Goal: Task Accomplishment & Management: Use online tool/utility

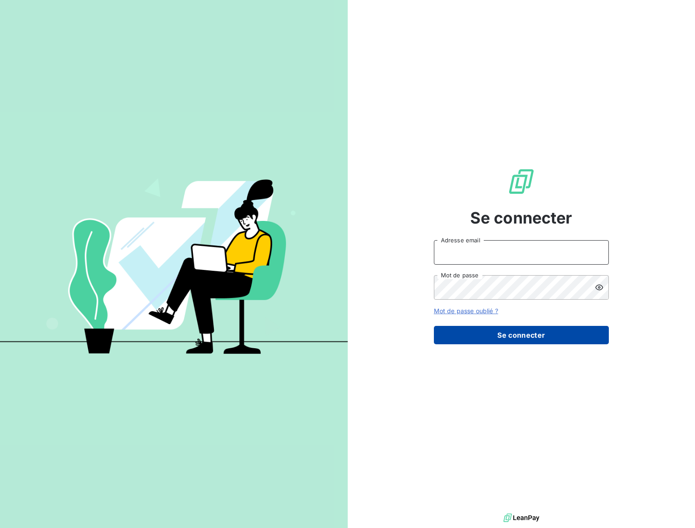
type input "[EMAIL_ADDRESS][DOMAIN_NAME]"
click at [530, 334] on button "Se connecter" at bounding box center [521, 335] width 175 height 18
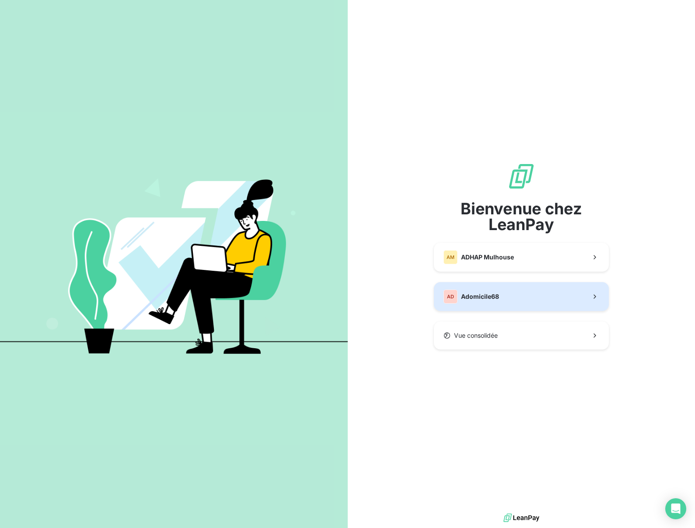
click at [481, 299] on span "Adomicile68" at bounding box center [480, 296] width 38 height 9
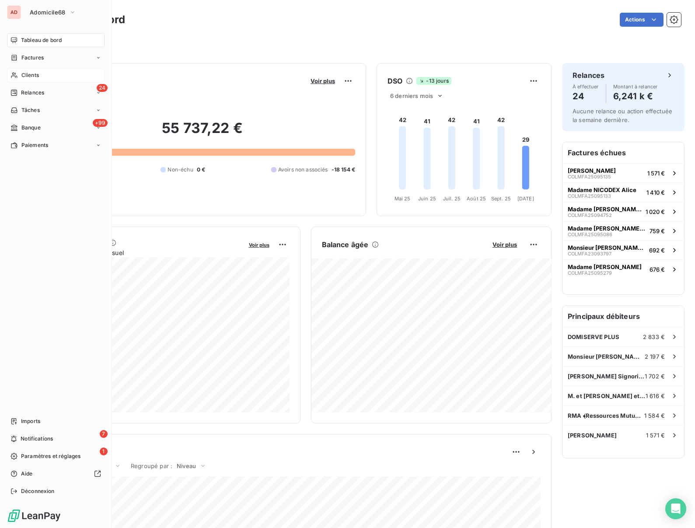
click at [24, 73] on span "Clients" at bounding box center [29, 75] width 17 height 8
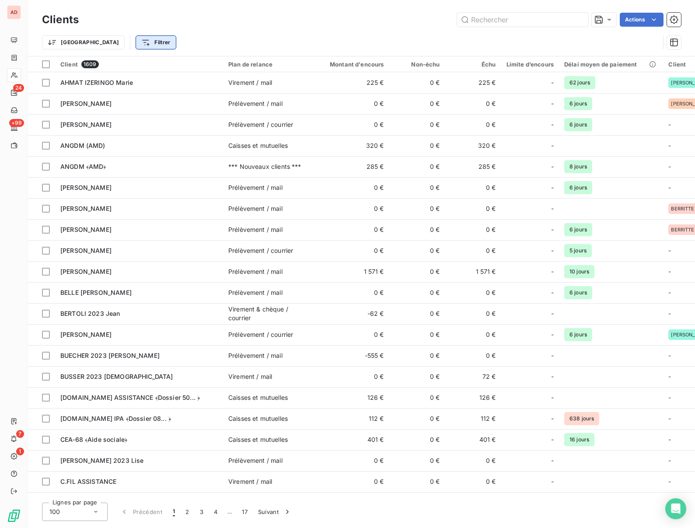
click at [104, 44] on html "AD 24 +99 7 1 Clients Actions Trier Filtrer Client 1609 Plan de relance Montant…" at bounding box center [347, 264] width 695 height 528
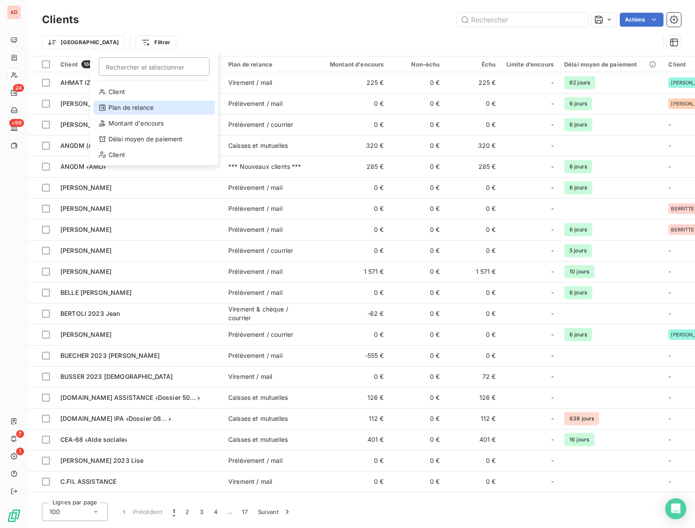
click at [118, 107] on div "Plan de relance" at bounding box center [154, 108] width 121 height 14
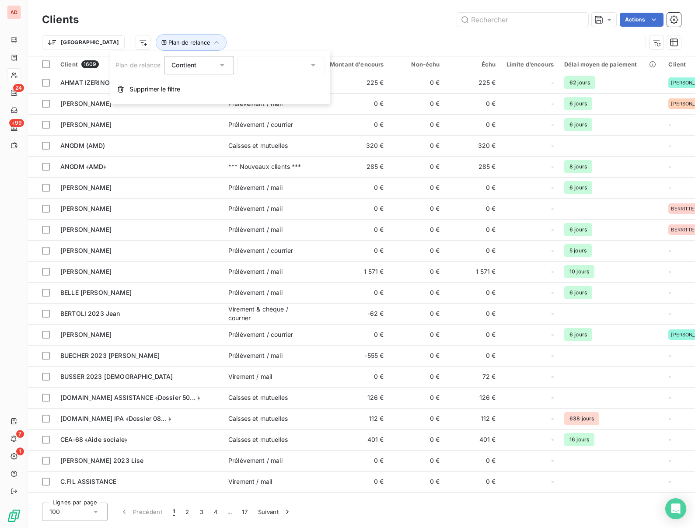
click at [277, 60] on div at bounding box center [280, 65] width 87 height 18
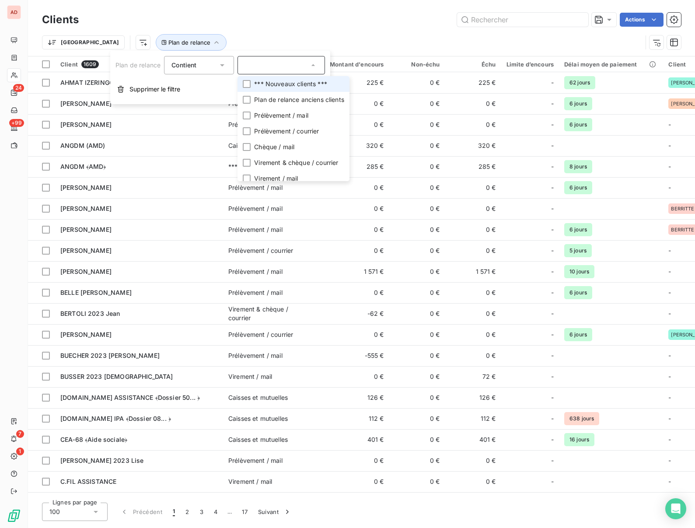
click at [269, 86] on span "*** Nouveaux clients ***" at bounding box center [290, 84] width 73 height 9
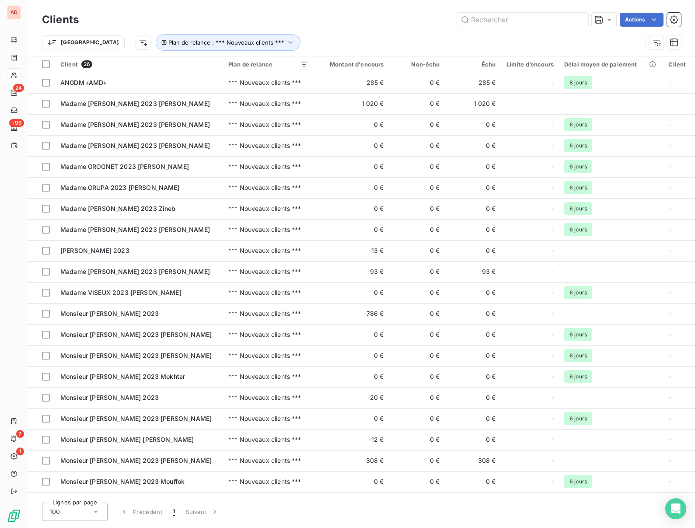
click at [264, 24] on div "Actions" at bounding box center [385, 20] width 592 height 14
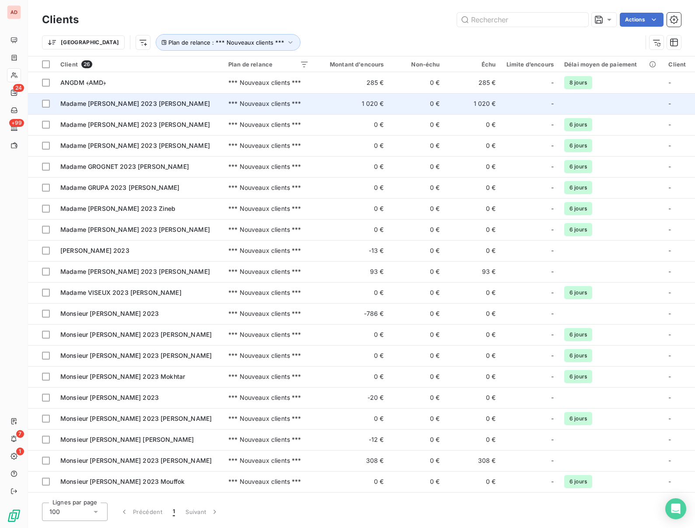
click at [119, 104] on span "Madame DIETRICH 2023 Marlène" at bounding box center [135, 103] width 150 height 7
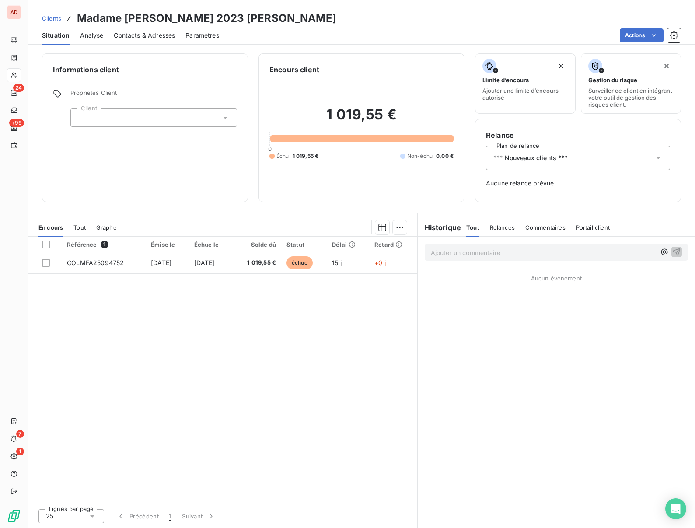
click at [150, 19] on h3 "Madame DIETRICH 2023 Marlène" at bounding box center [206, 18] width 259 height 16
copy h3 "DIETRICH"
click at [614, 153] on div "*** Nouveaux clients ***" at bounding box center [578, 158] width 184 height 24
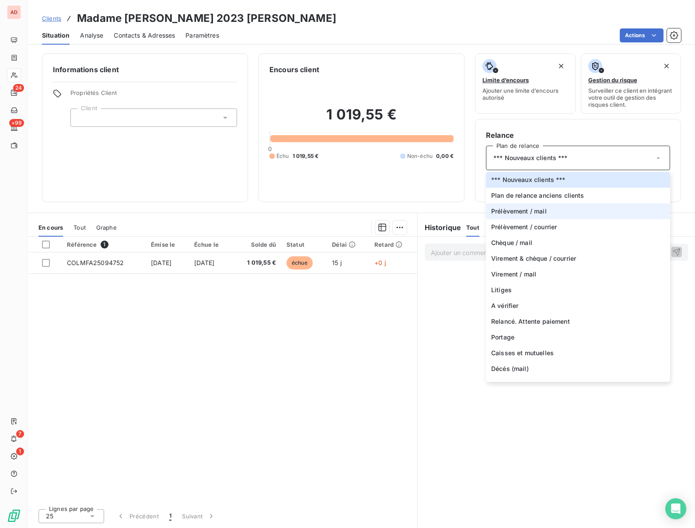
click at [559, 210] on li "Prélèvement / mail" at bounding box center [578, 211] width 184 height 16
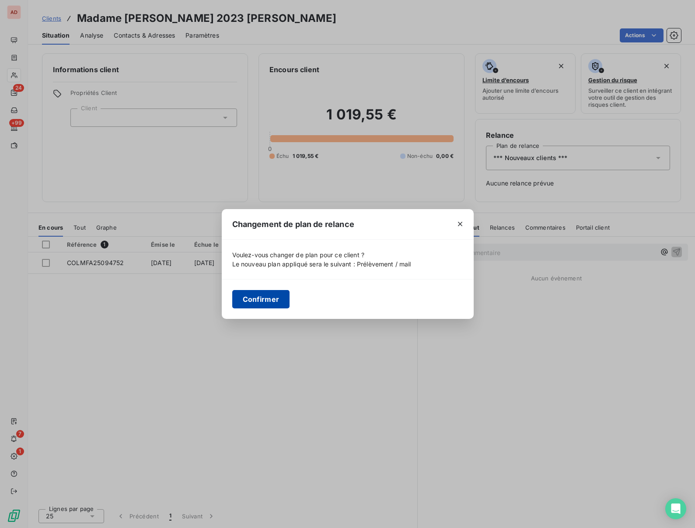
click at [259, 303] on button "Confirmer" at bounding box center [261, 299] width 58 height 18
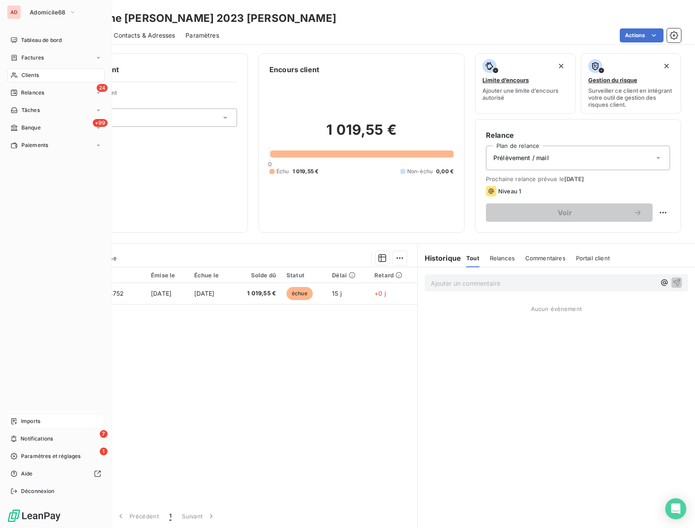
click at [22, 421] on span "Imports" at bounding box center [30, 421] width 19 height 8
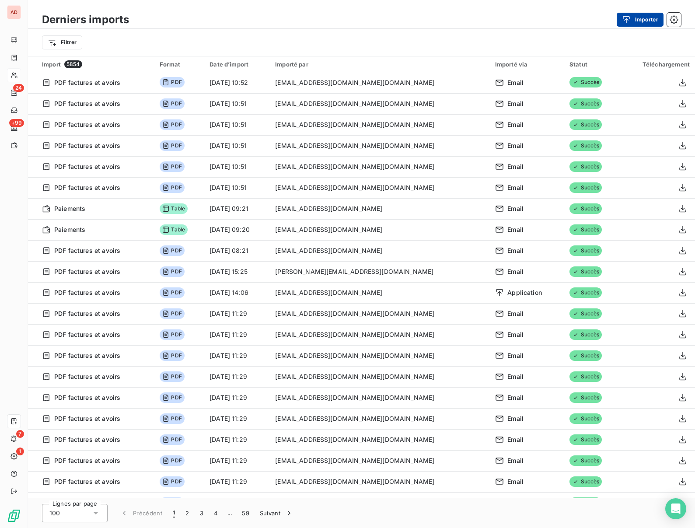
click at [633, 19] on div "button" at bounding box center [628, 19] width 13 height 9
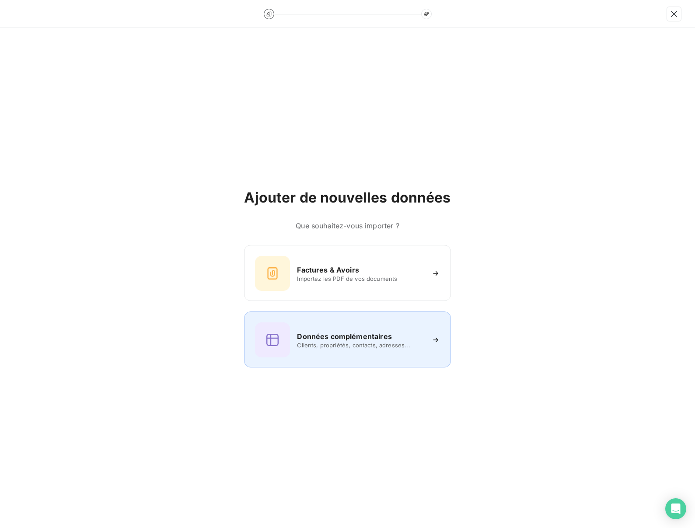
click at [437, 335] on icon at bounding box center [435, 339] width 9 height 9
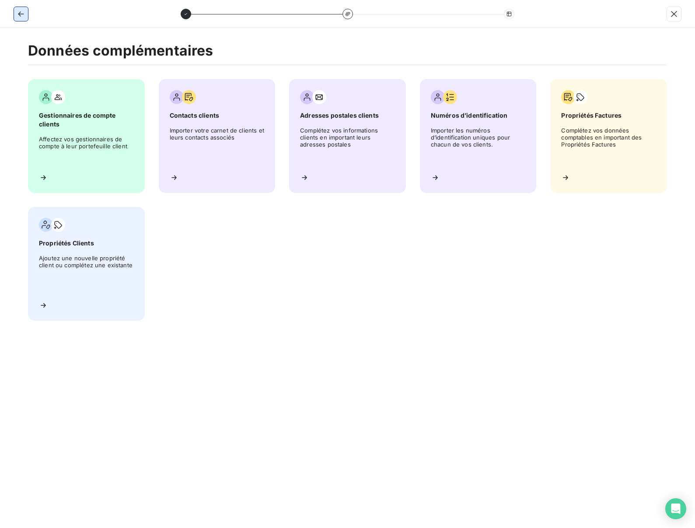
click at [20, 10] on icon "button" at bounding box center [21, 14] width 9 height 9
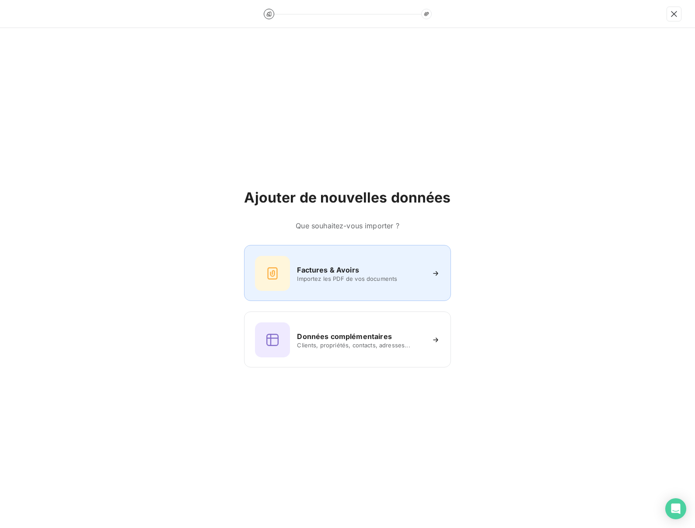
click at [334, 267] on h6 "Factures & Avoirs" at bounding box center [328, 269] width 62 height 10
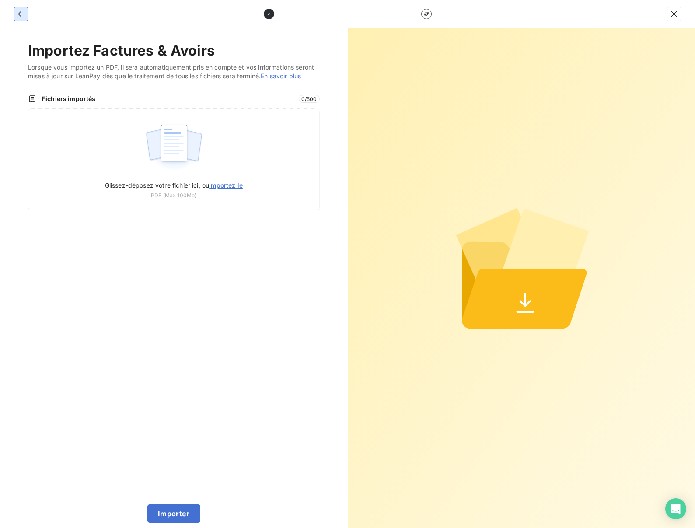
click at [23, 14] on icon "button" at bounding box center [21, 14] width 9 height 9
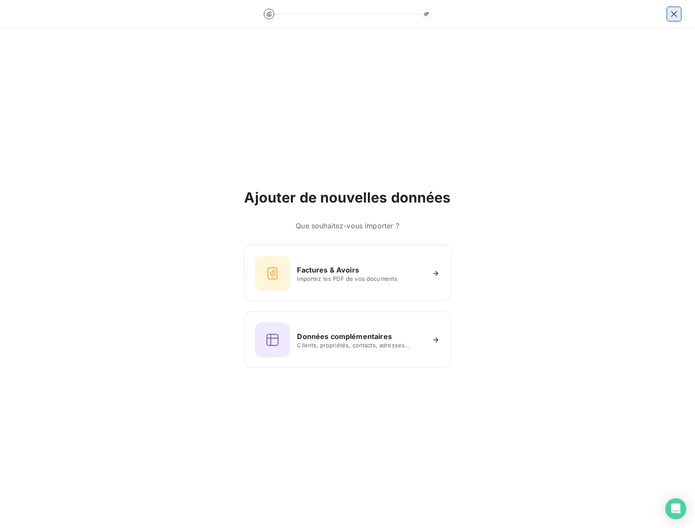
click at [677, 15] on icon "button" at bounding box center [673, 14] width 9 height 9
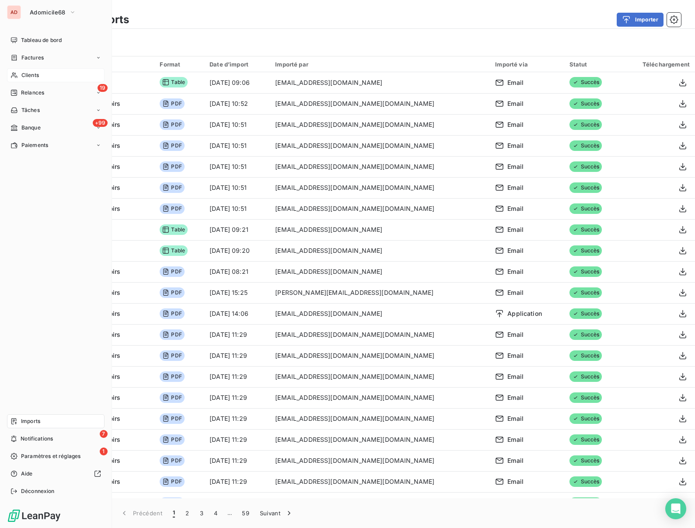
click at [20, 76] on div "Clients" at bounding box center [55, 75] width 97 height 14
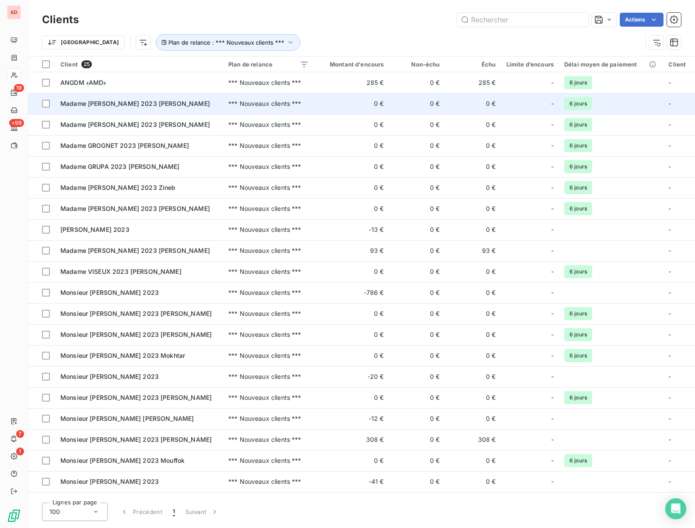
click at [101, 105] on span "Madame [PERSON_NAME] 2023 [PERSON_NAME]" at bounding box center [135, 103] width 150 height 7
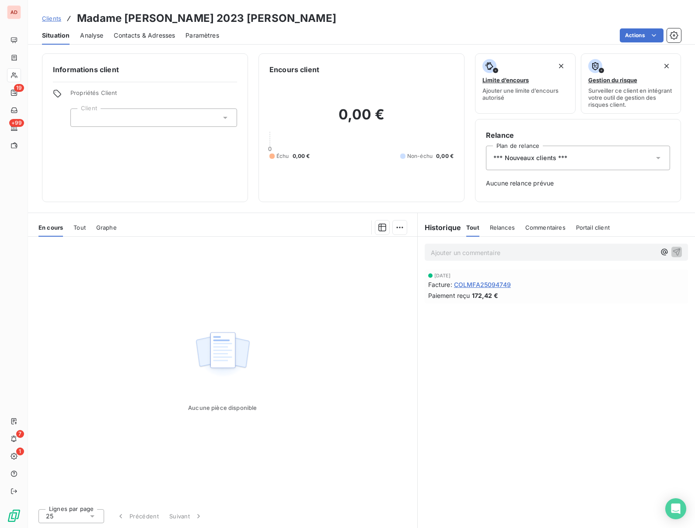
click at [150, 11] on h3 "Madame [PERSON_NAME] 2023 [PERSON_NAME]" at bounding box center [206, 18] width 259 height 16
copy h3 "DINTERICH"
click at [609, 160] on div "*** Nouveaux clients ***" at bounding box center [578, 158] width 184 height 24
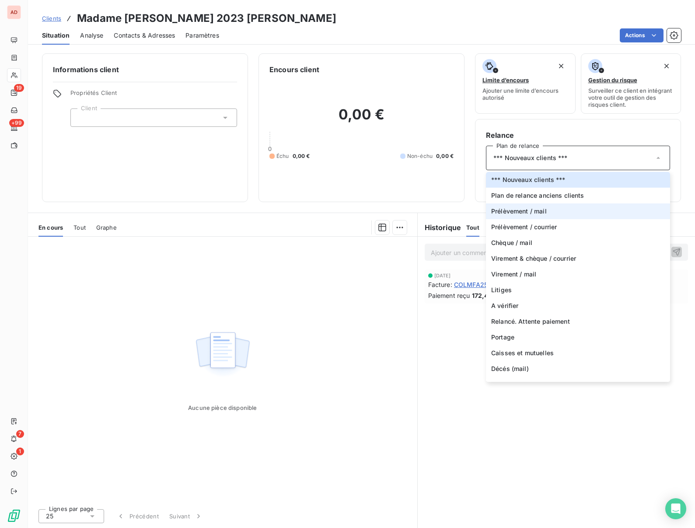
click at [553, 211] on li "Prélèvement / mail" at bounding box center [578, 211] width 184 height 16
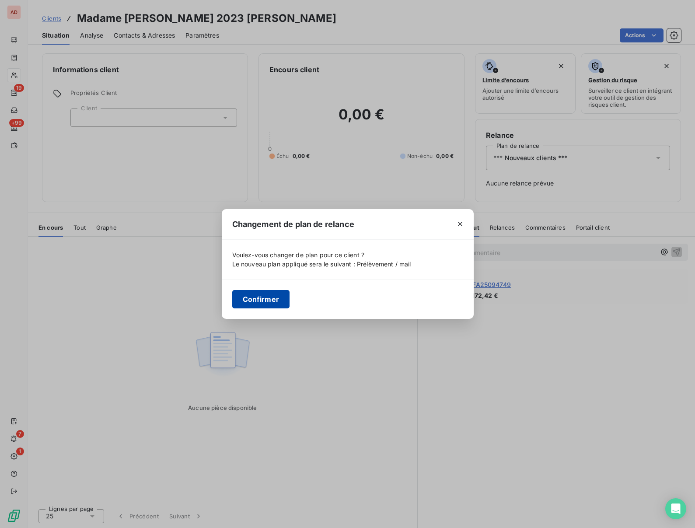
click at [251, 301] on button "Confirmer" at bounding box center [261, 299] width 58 height 18
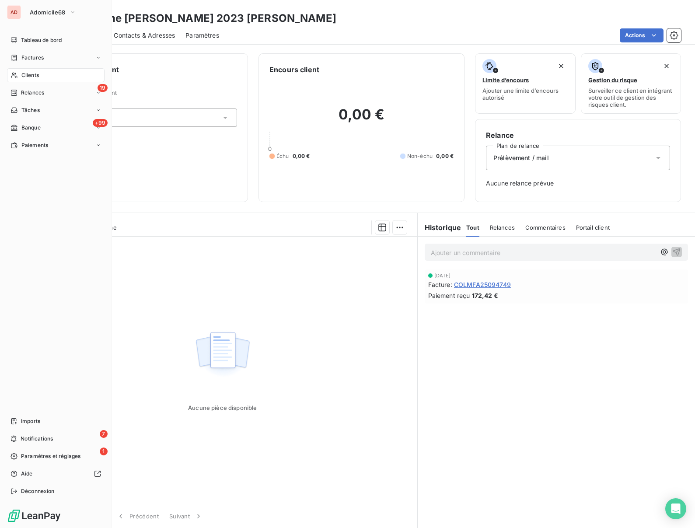
click at [22, 78] on span "Clients" at bounding box center [29, 75] width 17 height 8
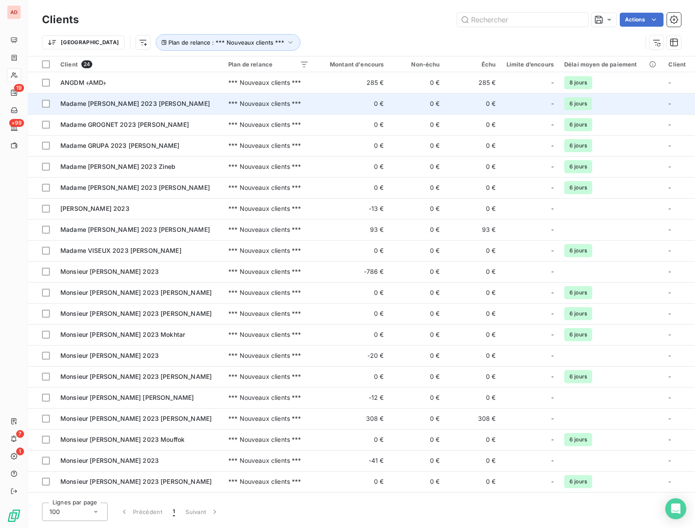
click at [102, 104] on span "Madame [PERSON_NAME] 2023 [PERSON_NAME]" at bounding box center [135, 103] width 150 height 7
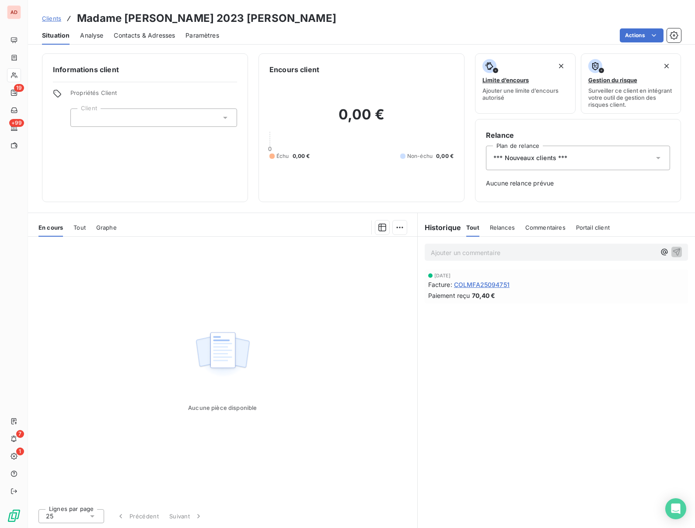
click at [139, 11] on h3 "Madame [PERSON_NAME] 2023 [PERSON_NAME]" at bounding box center [206, 18] width 259 height 16
click at [137, 17] on h3 "Madame [PERSON_NAME] 2023 [PERSON_NAME]" at bounding box center [206, 18] width 259 height 16
copy h3 "[PERSON_NAME]"
click at [566, 158] on span "*** Nouveaux clients ***" at bounding box center [530, 157] width 74 height 9
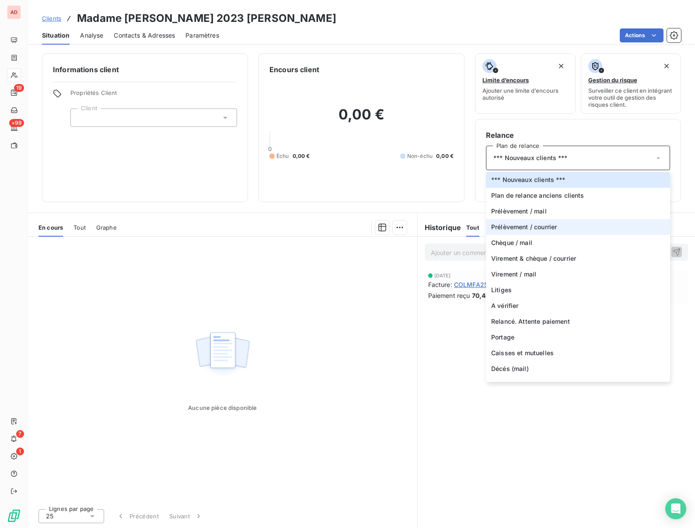
click at [538, 225] on span "Prélèvement / courrier" at bounding box center [524, 227] width 66 height 9
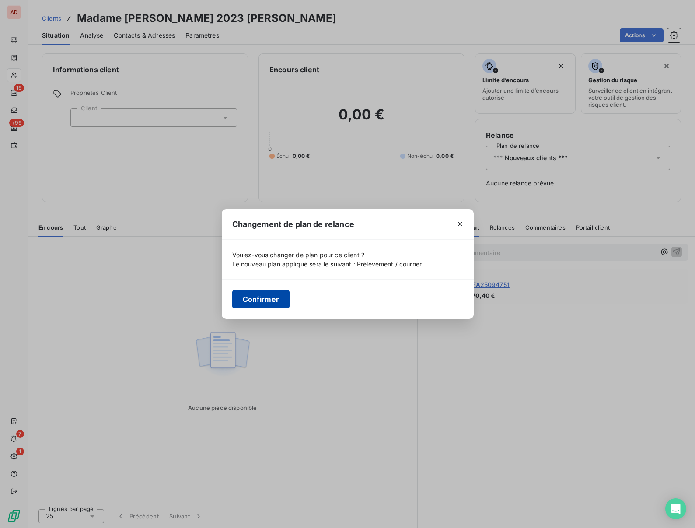
click at [261, 297] on button "Confirmer" at bounding box center [261, 299] width 58 height 18
